Goal: Transaction & Acquisition: Purchase product/service

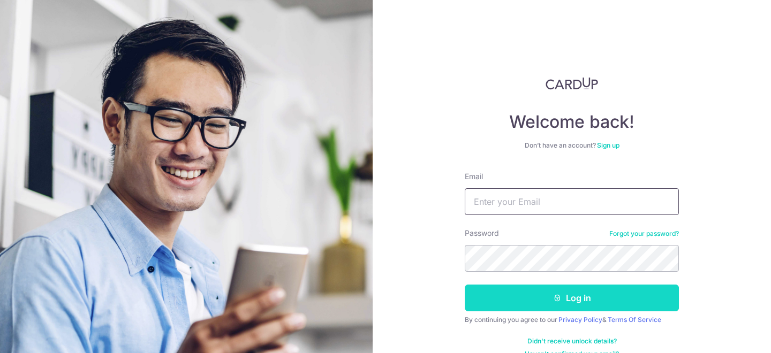
type input "shruti@cardup.co"
click at [574, 296] on button "Log in" at bounding box center [572, 298] width 214 height 27
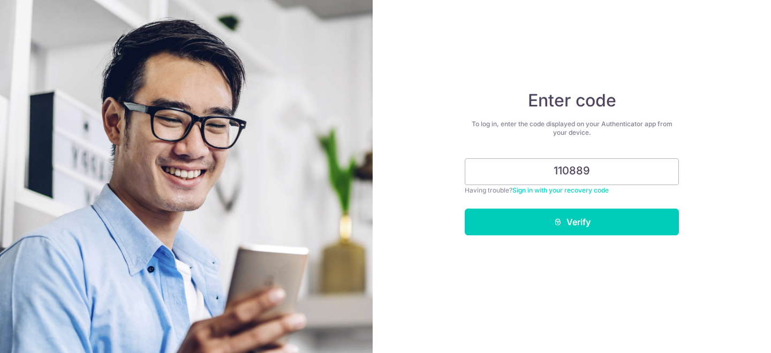
type input "110889"
click at [465, 209] on button "Verify" at bounding box center [572, 222] width 214 height 27
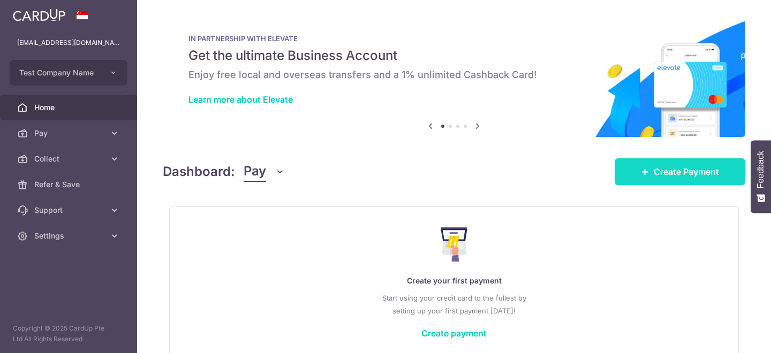
click at [663, 165] on span "Create Payment" at bounding box center [686, 171] width 65 height 13
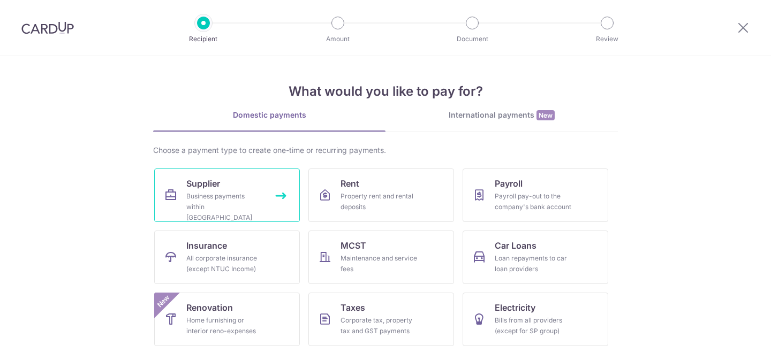
click at [241, 200] on div "Business payments within Singapore" at bounding box center [224, 207] width 77 height 32
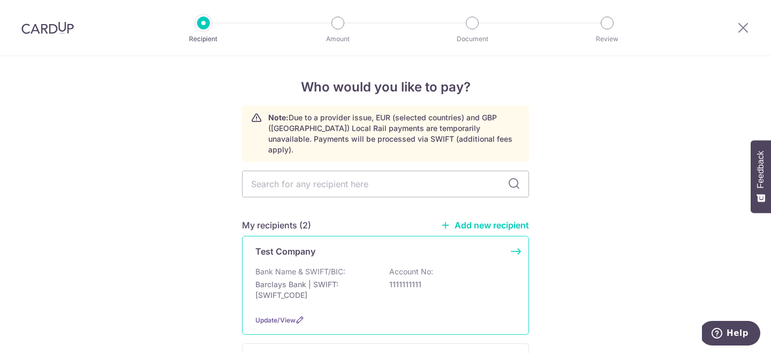
scroll to position [37, 0]
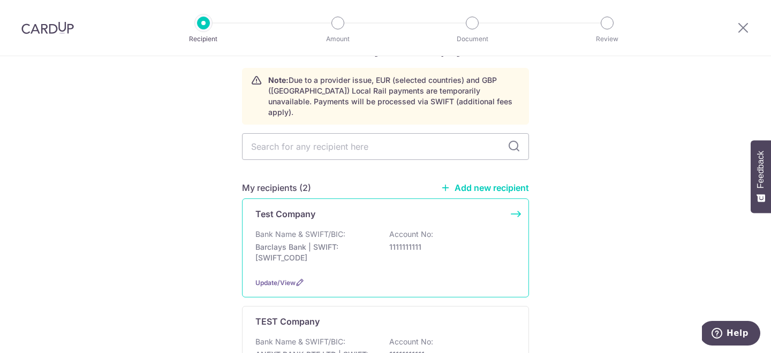
click at [295, 242] on p "Barclays Bank | SWIFT: [SWIFT_CODE]" at bounding box center [315, 252] width 120 height 21
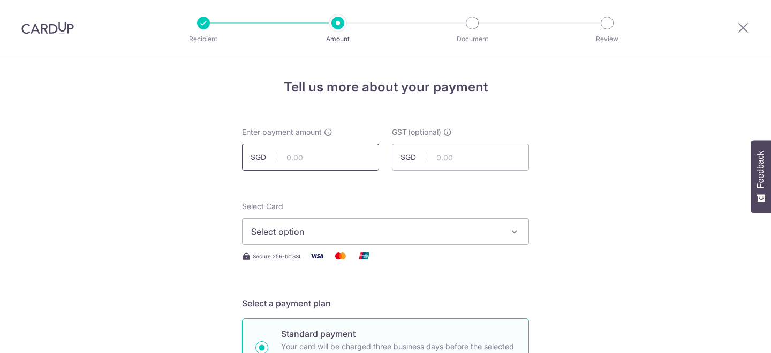
click at [308, 153] on input "text" at bounding box center [310, 157] width 137 height 27
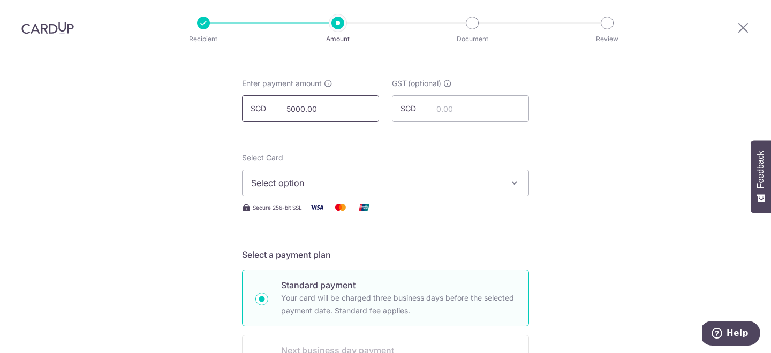
scroll to position [64, 0]
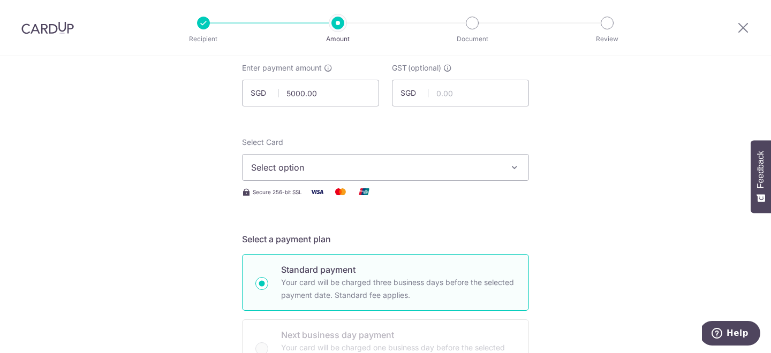
click at [301, 171] on span "Select option" at bounding box center [376, 167] width 250 height 13
type input "5,000.00"
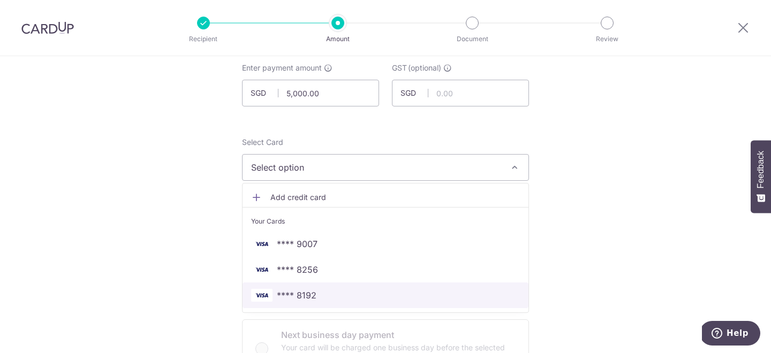
click at [337, 297] on span "**** 8192" at bounding box center [385, 295] width 269 height 13
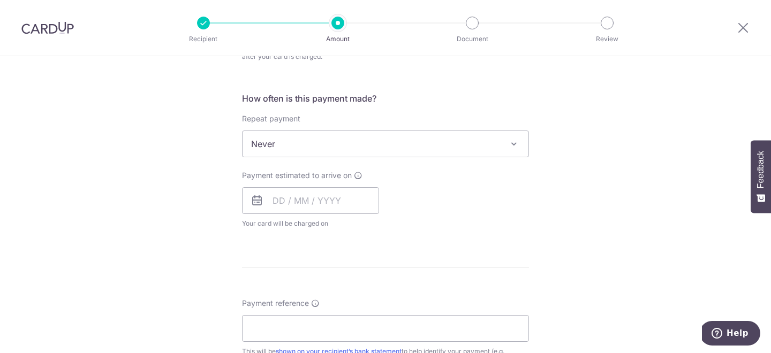
scroll to position [406, 0]
click at [277, 197] on input "text" at bounding box center [310, 199] width 137 height 27
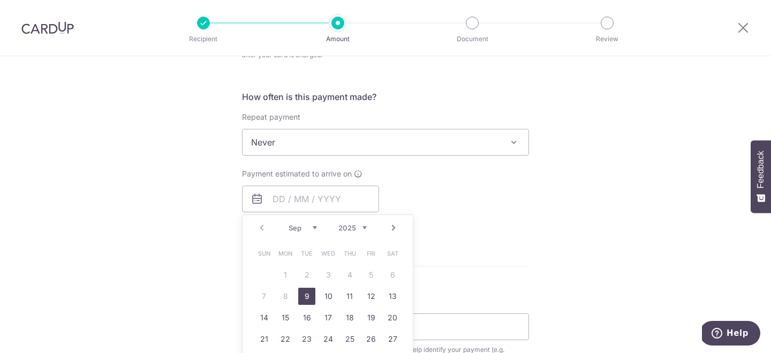
click at [303, 293] on link "9" at bounding box center [306, 296] width 17 height 17
type input "09/09/2025"
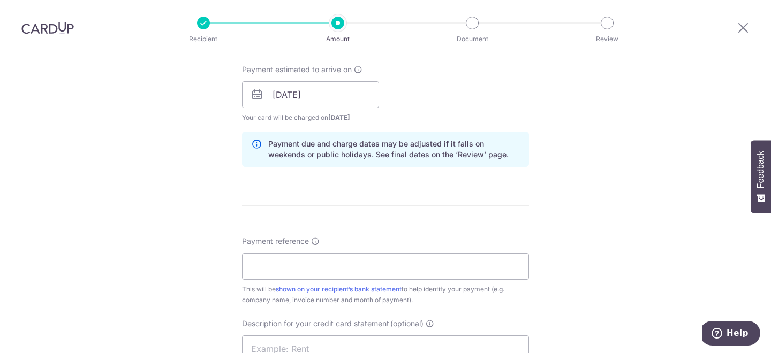
scroll to position [526, 0]
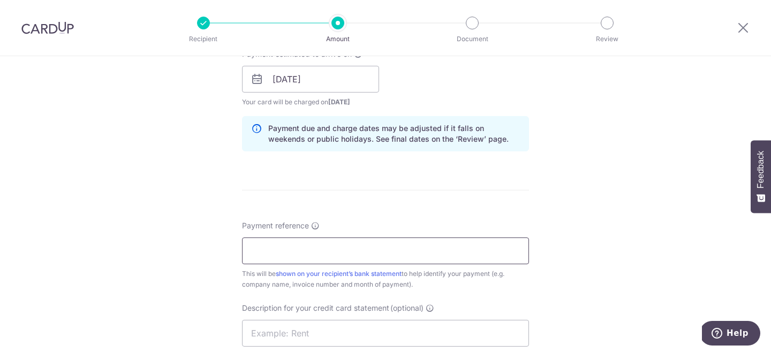
click at [325, 252] on input "Payment reference" at bounding box center [385, 251] width 287 height 27
type input "dfv"
click at [433, 207] on form "Enter payment amount SGD 5,000.00 5000.00 GST (optional) SGD Select Card **** 8…" at bounding box center [385, 95] width 287 height 989
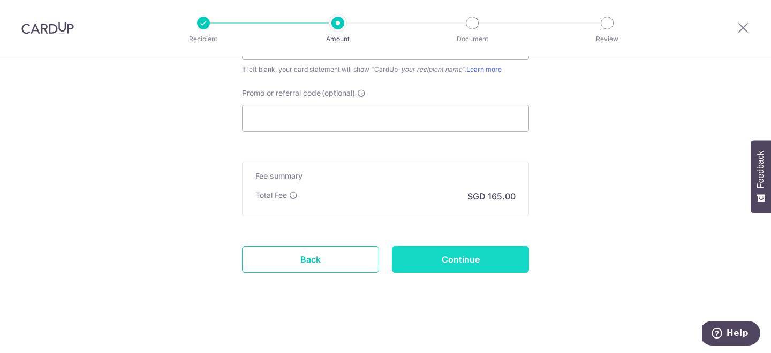
click at [438, 262] on input "Continue" at bounding box center [460, 259] width 137 height 27
type input "Create Schedule"
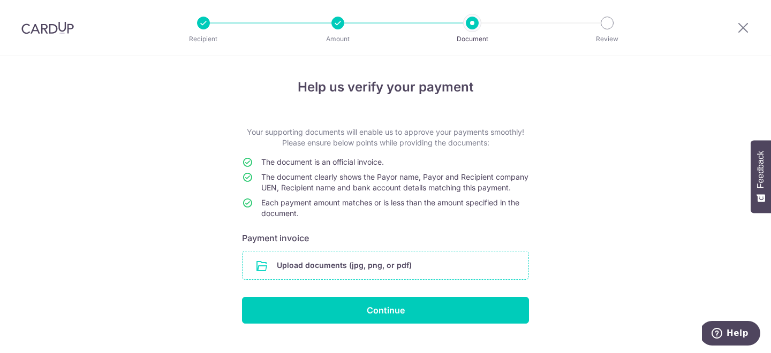
click at [375, 279] on input "file" at bounding box center [386, 266] width 286 height 28
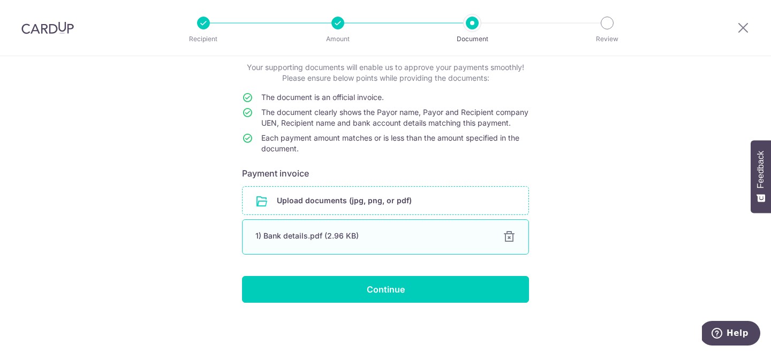
click at [513, 237] on div at bounding box center [509, 237] width 13 height 13
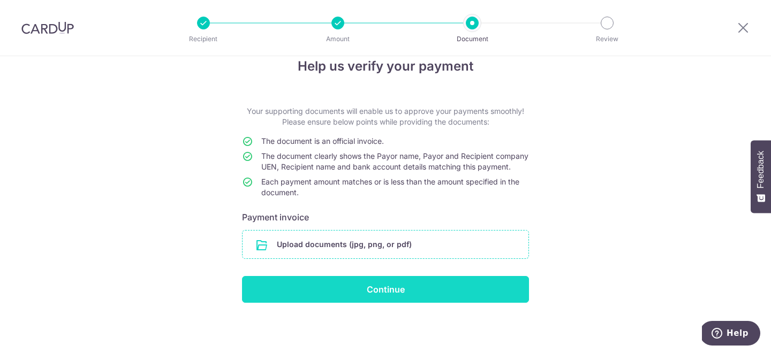
click at [416, 281] on input "Continue" at bounding box center [385, 289] width 287 height 27
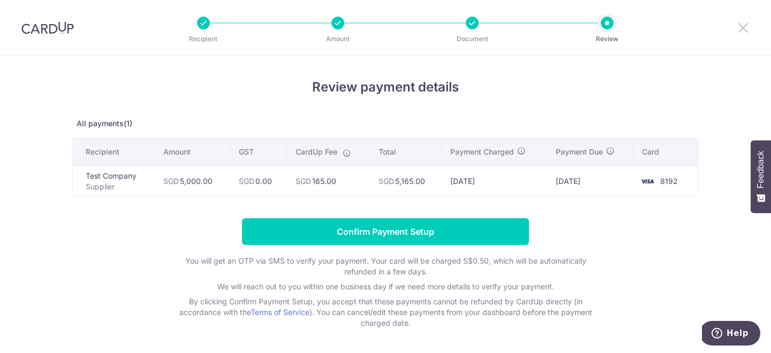
click at [744, 28] on icon at bounding box center [743, 27] width 13 height 13
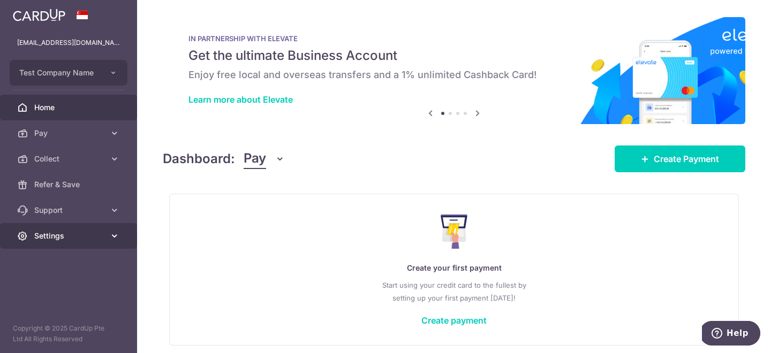
click at [103, 230] on link "Settings" at bounding box center [68, 236] width 137 height 26
click at [112, 236] on icon at bounding box center [114, 236] width 11 height 11
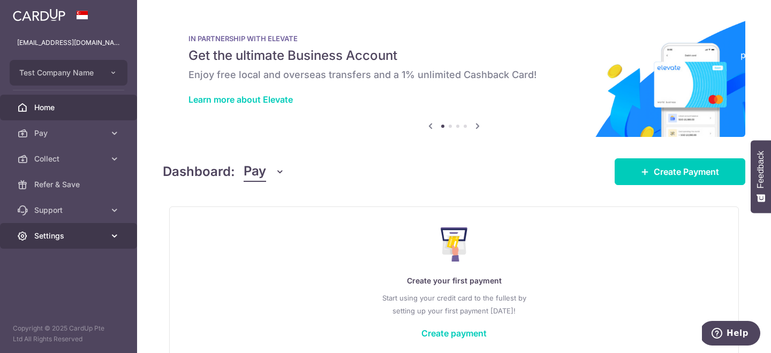
click at [84, 233] on span "Settings" at bounding box center [69, 236] width 71 height 11
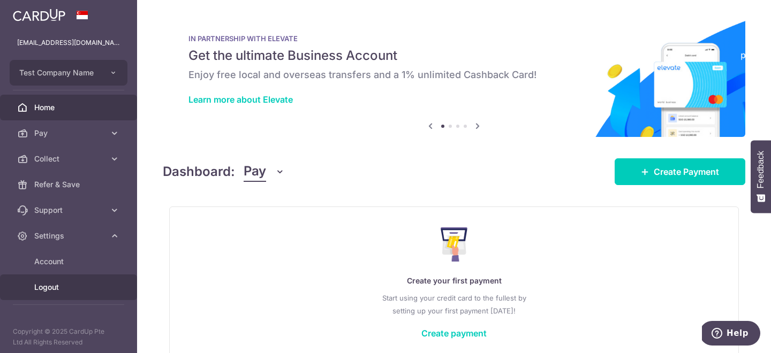
click at [83, 278] on link "Logout" at bounding box center [68, 288] width 137 height 26
